Goal: Information Seeking & Learning: Learn about a topic

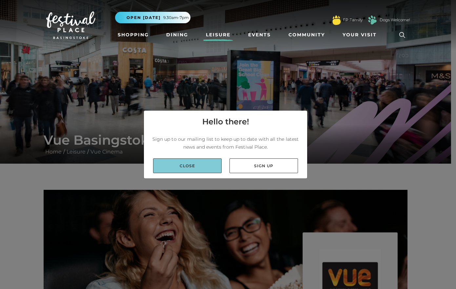
click at [195, 165] on link "Close" at bounding box center [187, 166] width 68 height 15
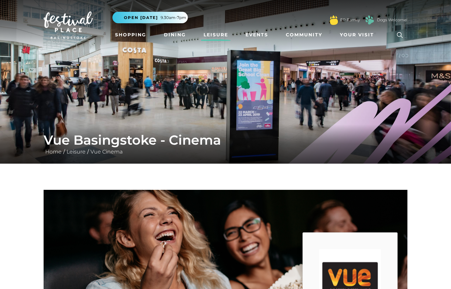
click at [400, 34] on icon at bounding box center [400, 35] width 10 height 10
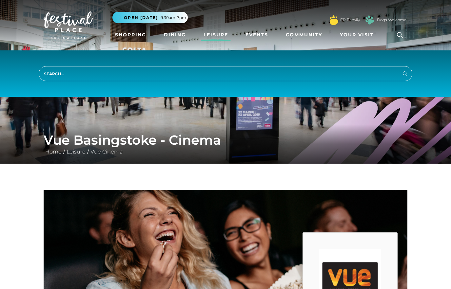
click at [181, 74] on input "search" at bounding box center [225, 73] width 373 height 15
type input "roses"
click at [404, 73] on icon "submit" at bounding box center [405, 74] width 8 height 8
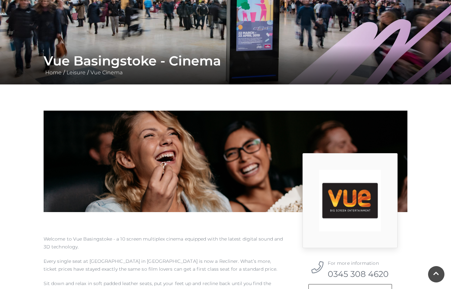
scroll to position [98, 0]
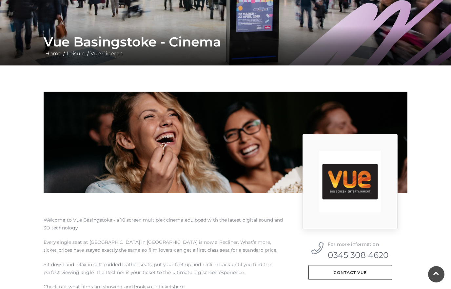
click at [166, 43] on h1 "Vue Basingstoke - Cinema" at bounding box center [226, 42] width 364 height 16
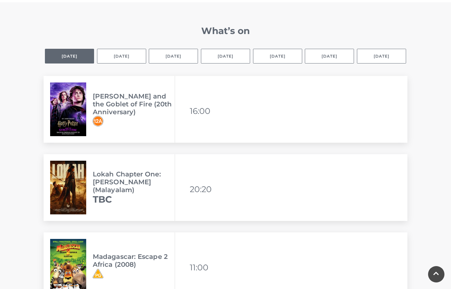
scroll to position [459, 0]
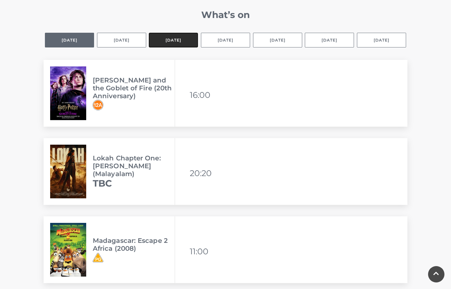
click at [177, 39] on button "[DATE]" at bounding box center [173, 40] width 49 height 15
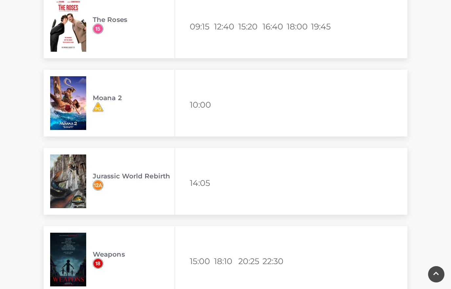
scroll to position [1769, 0]
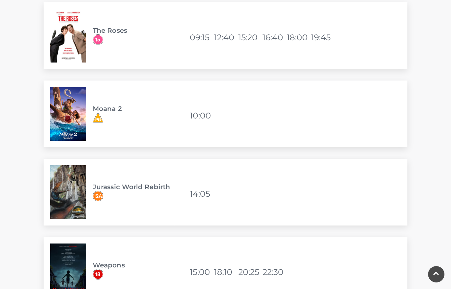
click at [99, 31] on h3 "The Roses" at bounding box center [134, 31] width 82 height 8
click at [69, 30] on img at bounding box center [68, 36] width 36 height 54
click at [62, 41] on img at bounding box center [68, 36] width 36 height 54
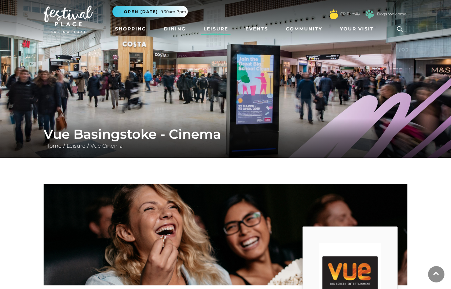
scroll to position [0, 0]
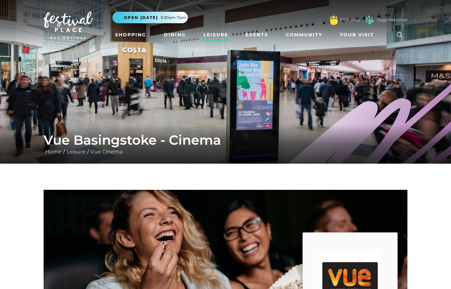
click at [218, 35] on link "Leisure" at bounding box center [216, 35] width 30 height 12
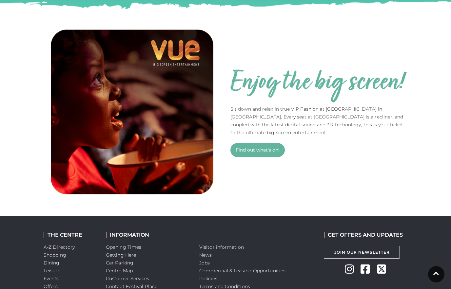
scroll to position [426, 0]
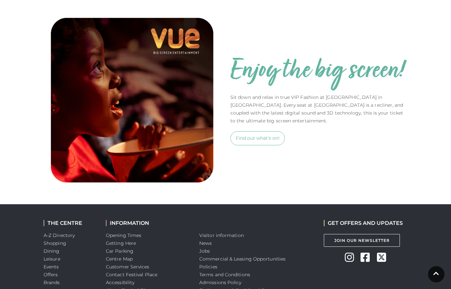
click at [259, 137] on link "Find out what's on!" at bounding box center [257, 138] width 54 height 14
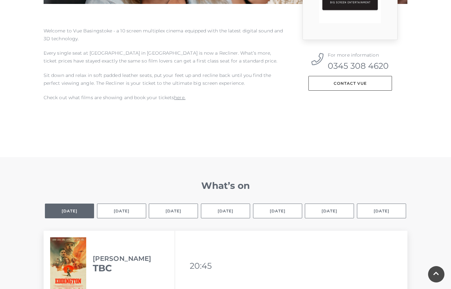
scroll to position [295, 0]
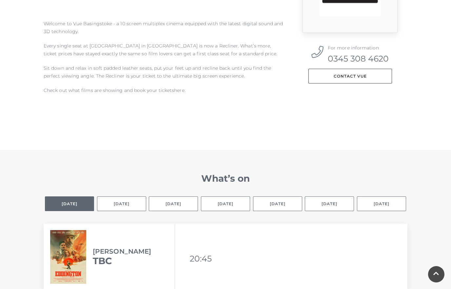
click at [179, 89] on link "here." at bounding box center [179, 90] width 11 height 6
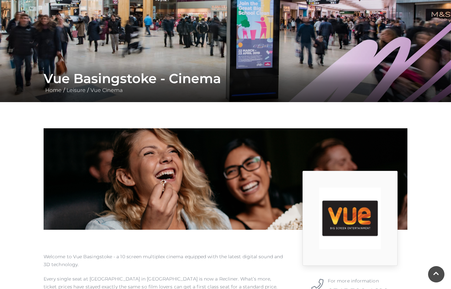
scroll to position [0, 0]
